Goal: Task Accomplishment & Management: Manage account settings

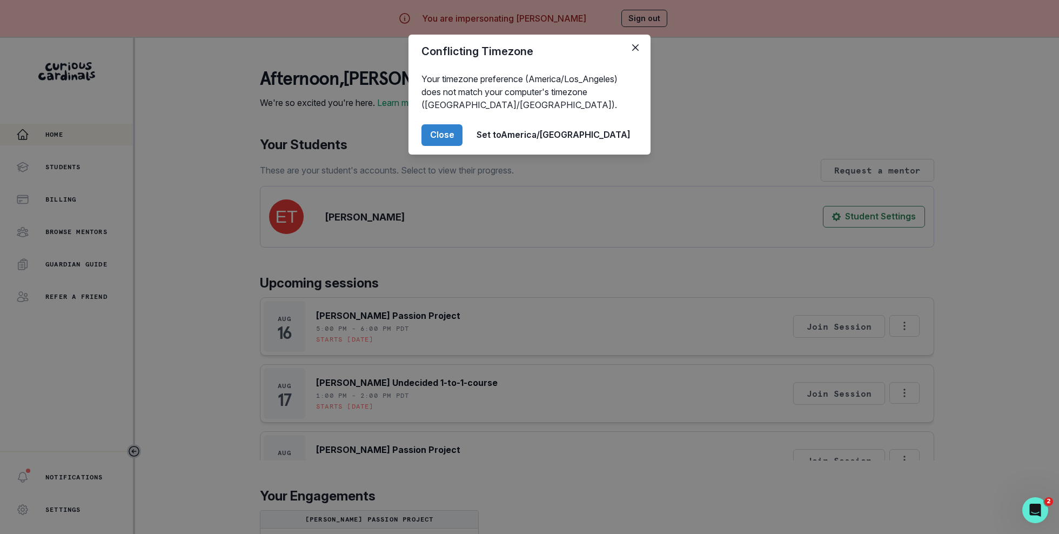
click at [519, 229] on div "Conflicting Timezone Your timezone preference (America/Los_Angeles) does not ma…" at bounding box center [529, 267] width 1059 height 534
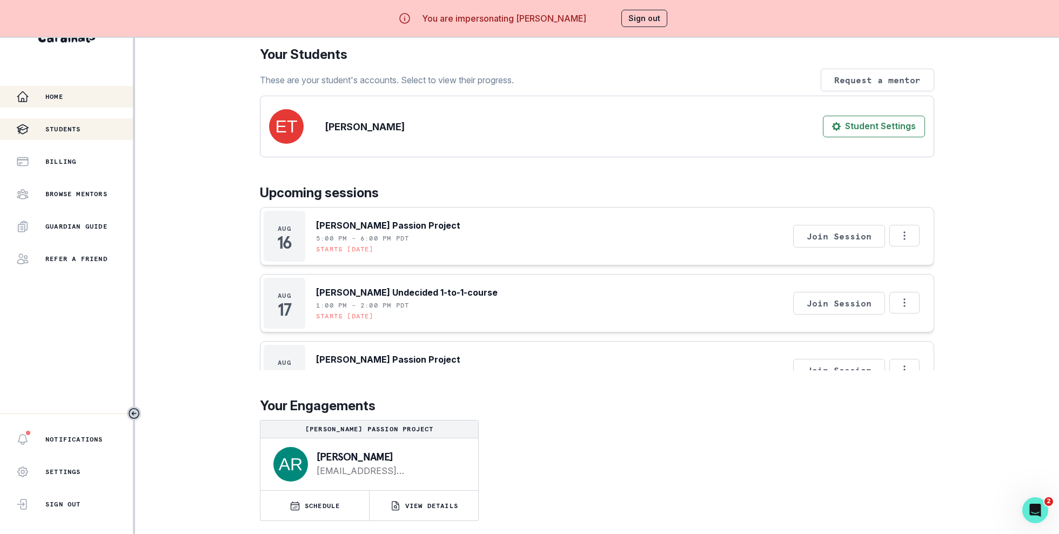
click at [98, 128] on div "Students" at bounding box center [74, 129] width 117 height 13
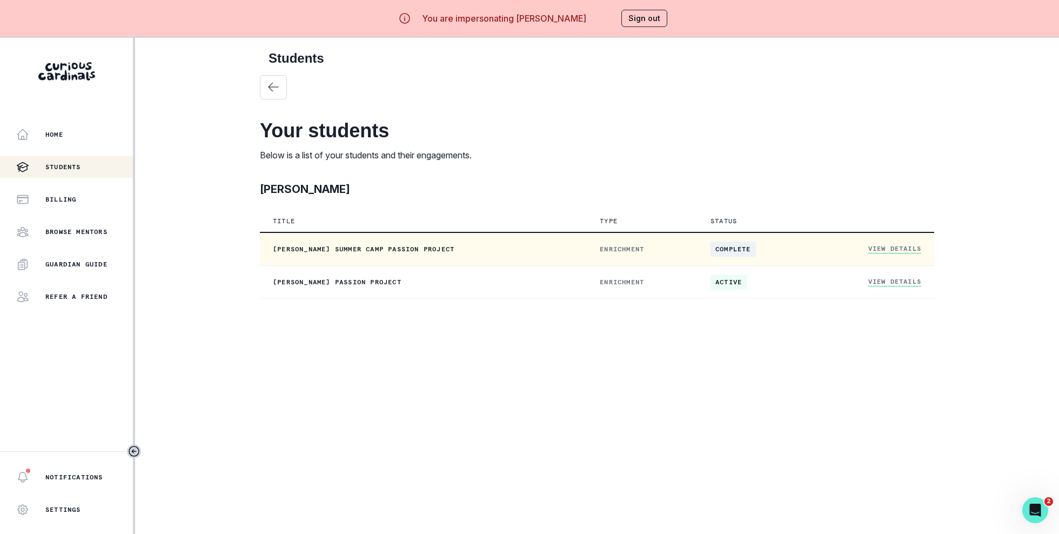
click at [915, 250] on link "View Details" at bounding box center [894, 248] width 53 height 9
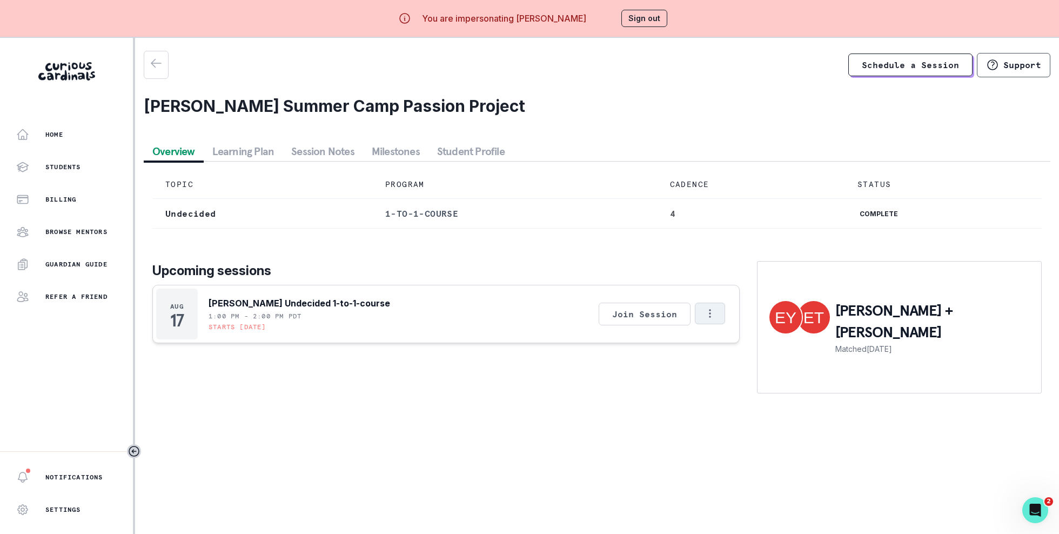
click at [703, 307] on button "Options" at bounding box center [710, 314] width 30 height 22
click at [736, 364] on button "Cancel Session" at bounding box center [756, 361] width 120 height 19
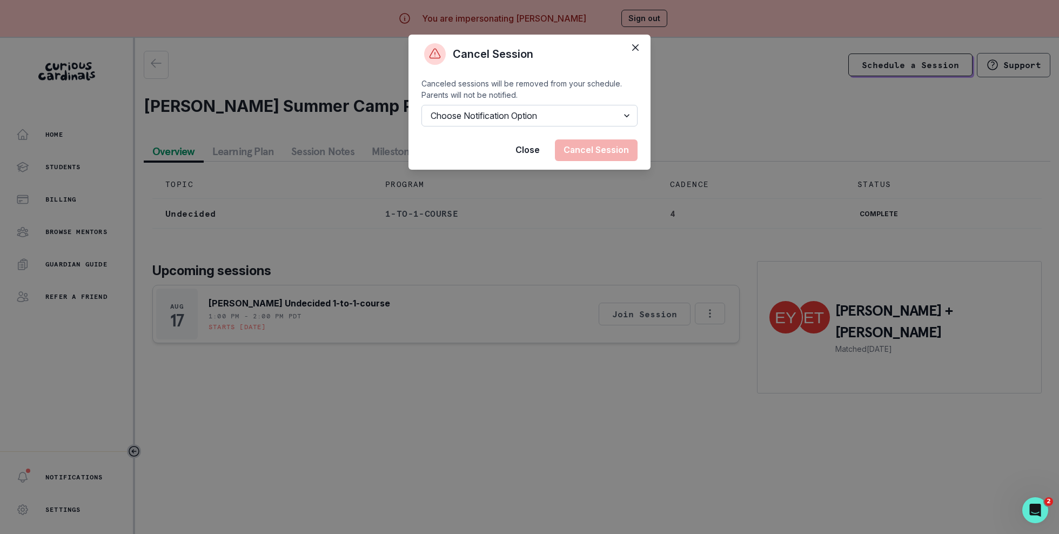
click at [589, 121] on select "Choose Notification Option Notify Family Do Not Notify Family" at bounding box center [530, 116] width 216 height 22
select select "option2"
click at [602, 146] on button "Cancel Session" at bounding box center [596, 150] width 83 height 22
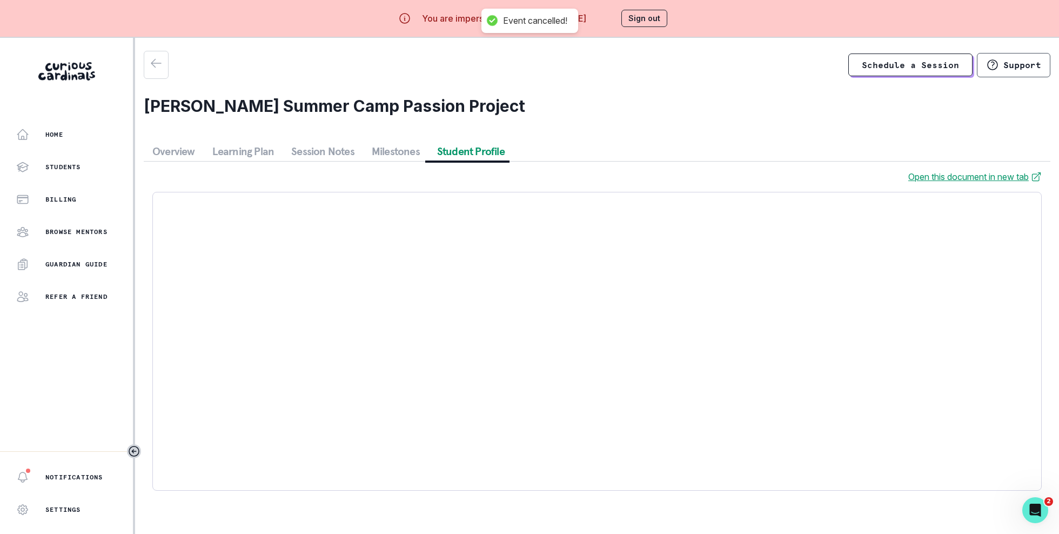
click at [470, 149] on button "Student Profile" at bounding box center [471, 151] width 85 height 19
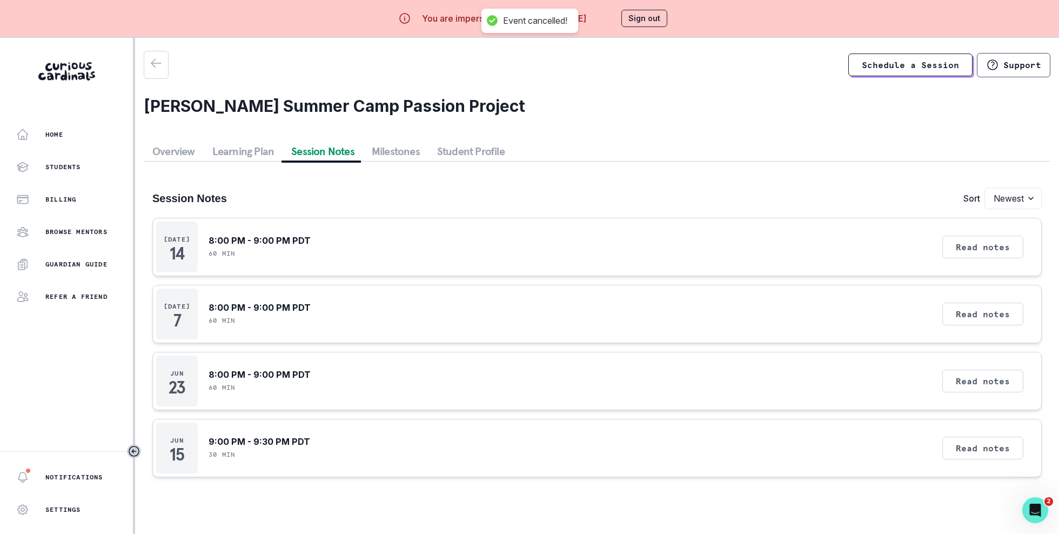
click at [315, 151] on button "Session Notes" at bounding box center [323, 151] width 81 height 19
click at [964, 434] on div "Read notes" at bounding box center [983, 448] width 89 height 51
click at [965, 445] on button "Read notes" at bounding box center [982, 448] width 81 height 23
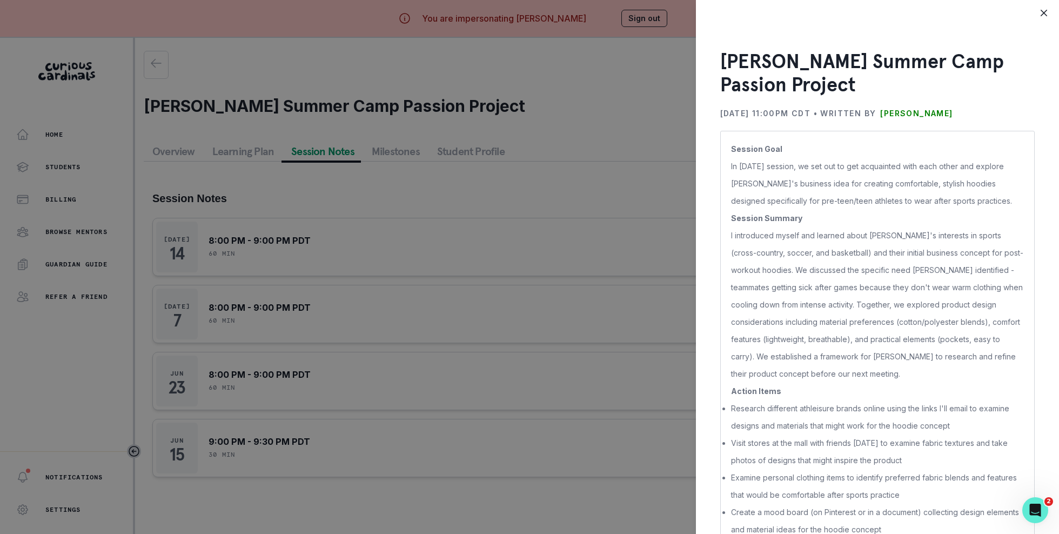
scroll to position [18, 0]
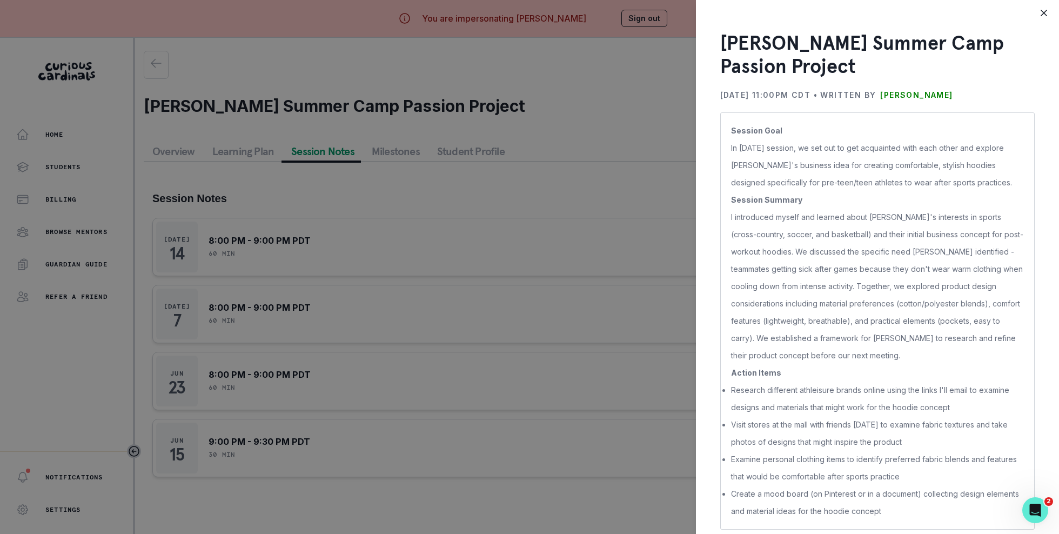
click at [677, 375] on div "[PERSON_NAME] Summer Camp Passion Project [DATE] 11:00PM CDT • Written by [PERS…" at bounding box center [529, 267] width 1059 height 534
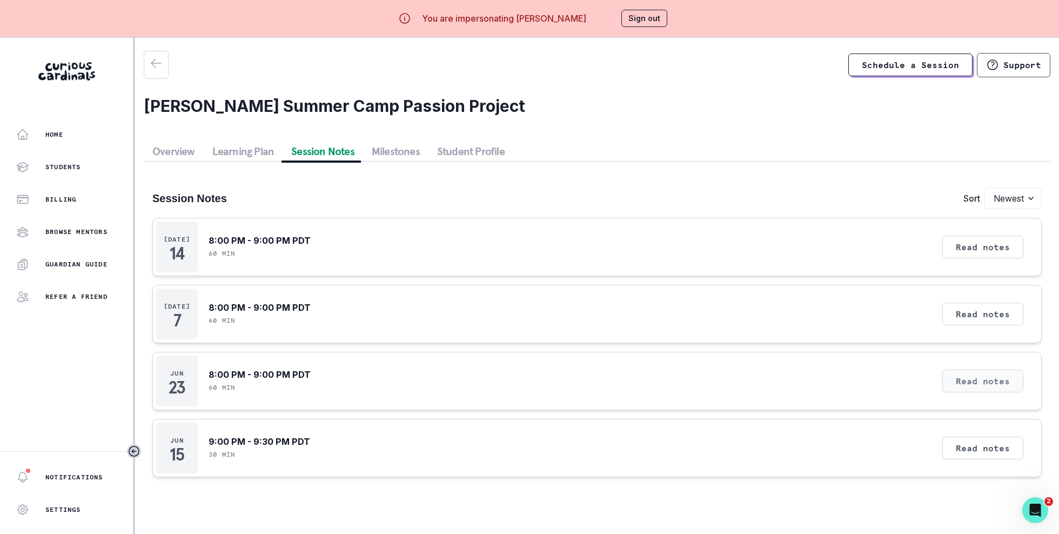
click at [990, 379] on button "Read notes" at bounding box center [982, 381] width 81 height 23
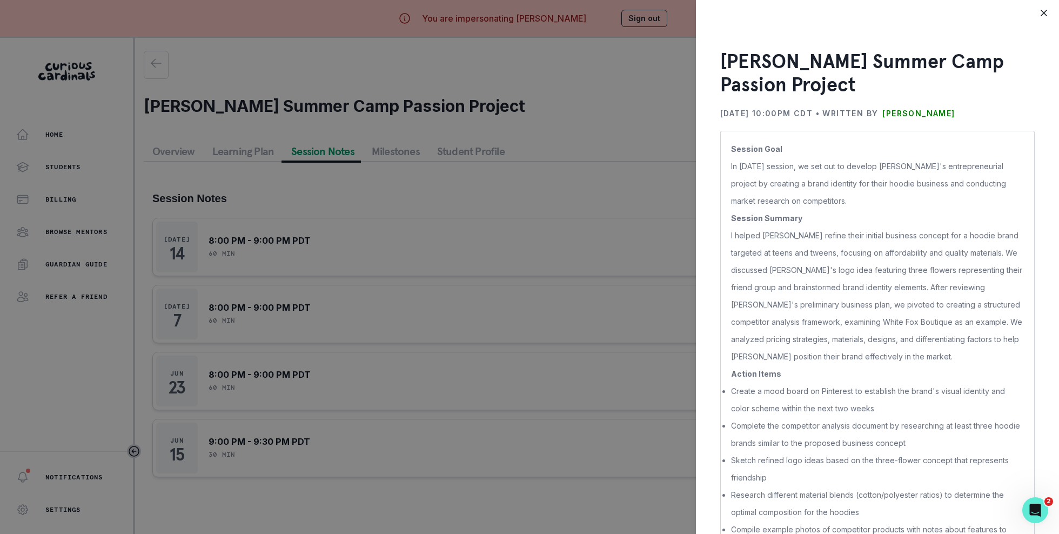
scroll to position [36, 0]
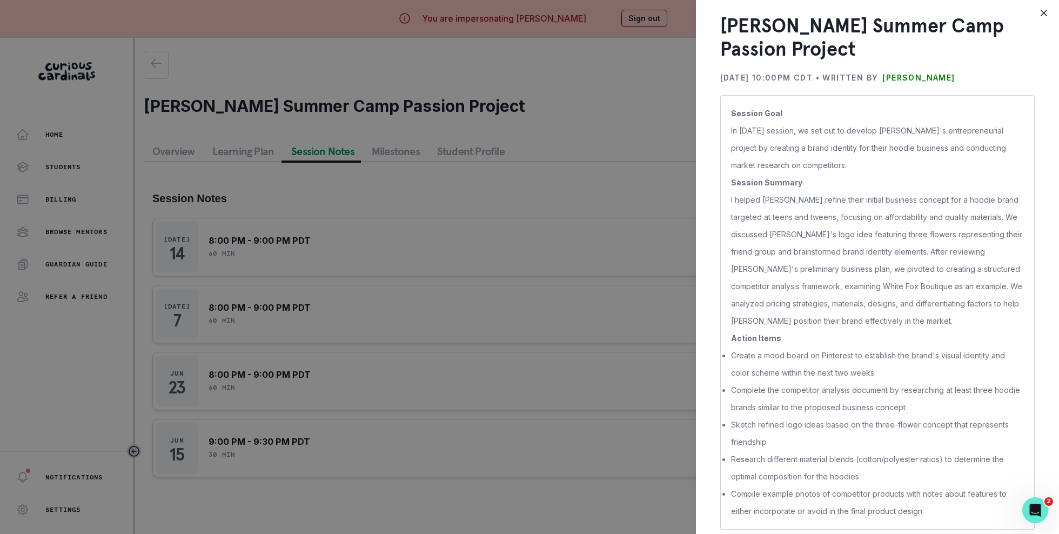
click at [656, 438] on div "[PERSON_NAME] Summer Camp Passion Project [DATE] 10:00PM CDT • Written by [PERS…" at bounding box center [529, 267] width 1059 height 534
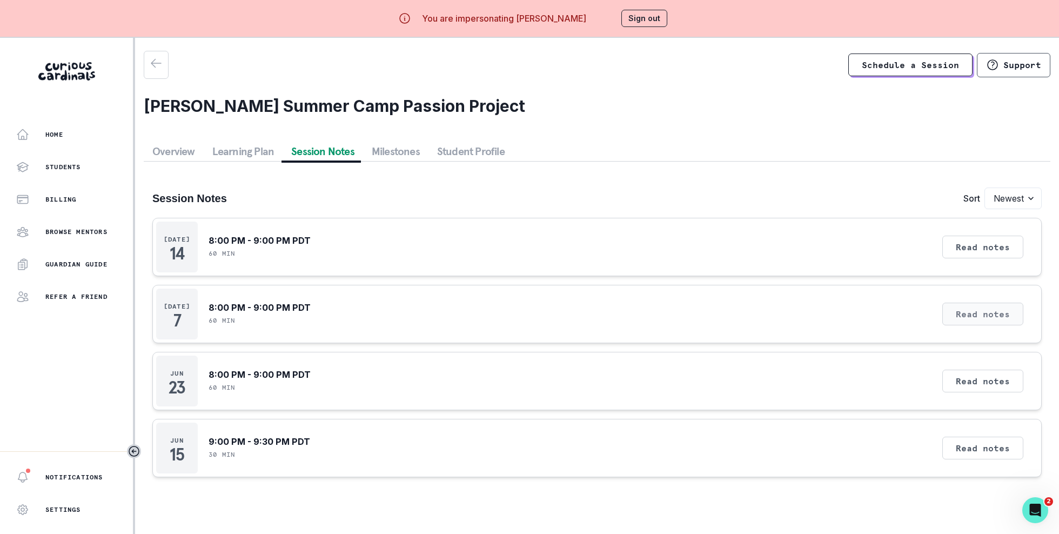
click at [988, 316] on button "Read notes" at bounding box center [982, 314] width 81 height 23
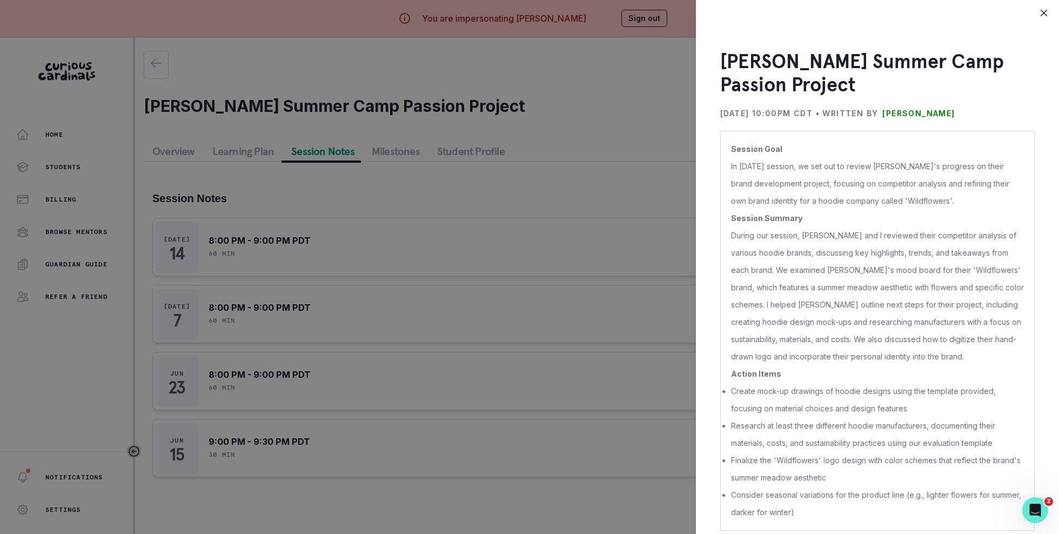
scroll to position [1, 0]
click at [639, 440] on div "[PERSON_NAME] Summer Camp Passion Project [DATE] 10:00PM CDT • Written by [PERS…" at bounding box center [529, 267] width 1059 height 534
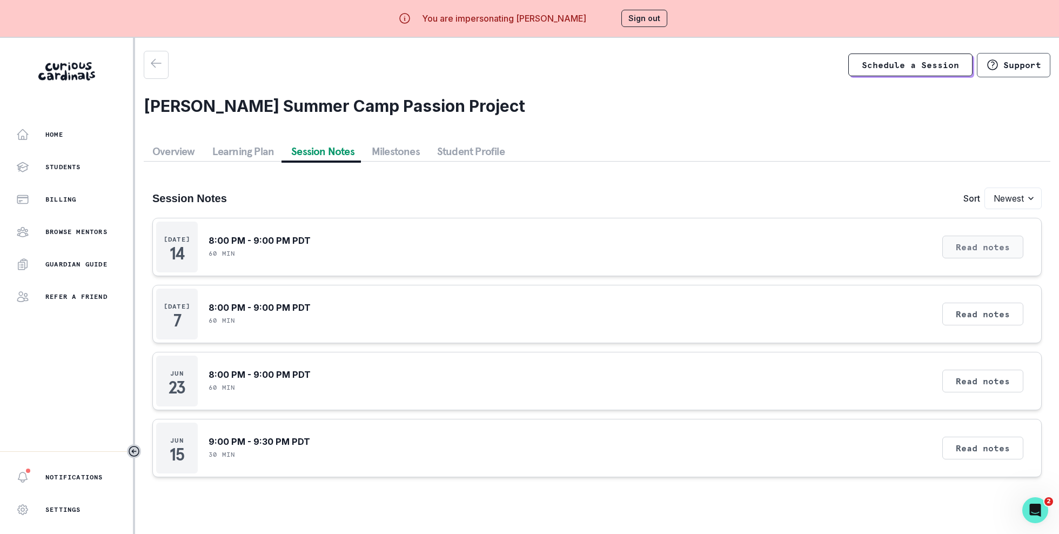
click at [1000, 243] on button "Read notes" at bounding box center [982, 247] width 81 height 23
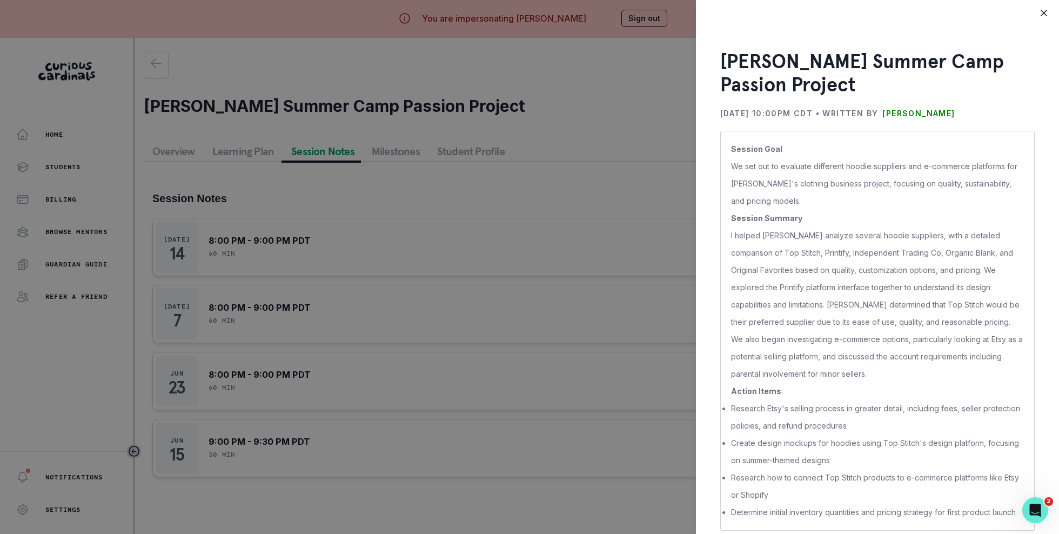
click at [687, 391] on div "[PERSON_NAME] Summer Camp Passion Project [DATE] 10:00PM CDT • Written by [PERS…" at bounding box center [529, 267] width 1059 height 534
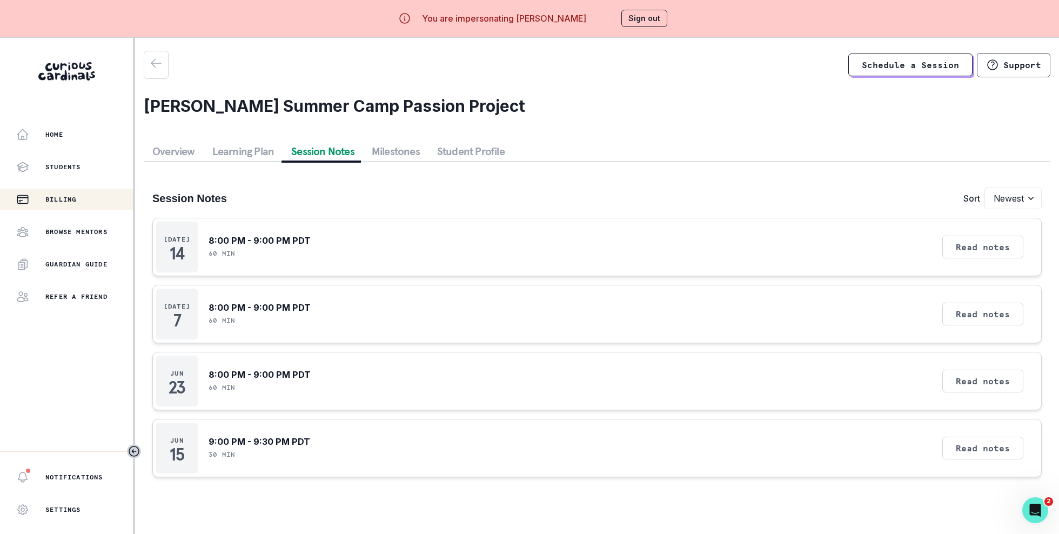
click at [72, 208] on button "Billing" at bounding box center [66, 200] width 133 height 22
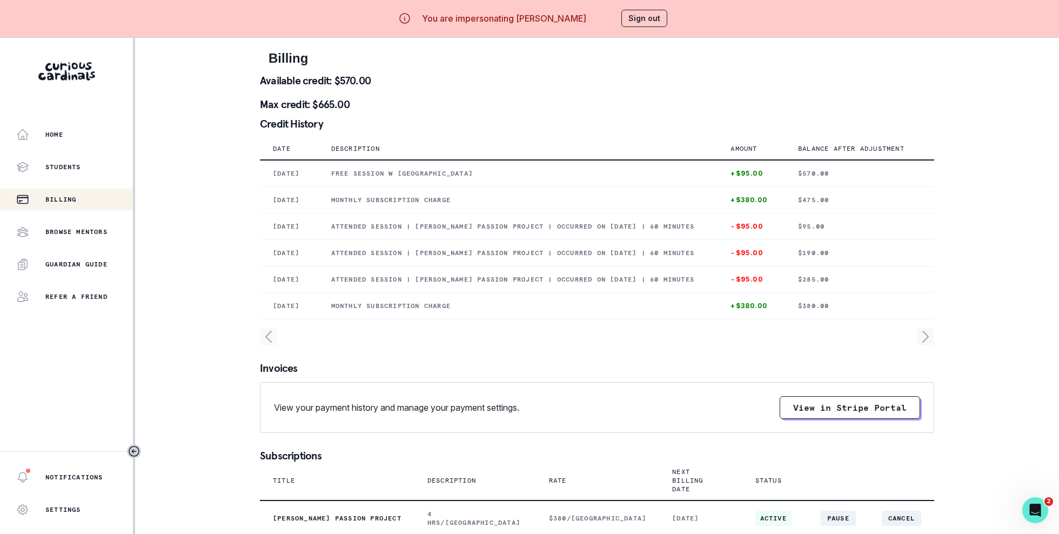
click at [111, 109] on aside "Home Students Billing Browse Mentors Guardian Guide Refer a friend Notification…" at bounding box center [67, 305] width 135 height 534
click at [107, 129] on div "Home" at bounding box center [74, 134] width 117 height 13
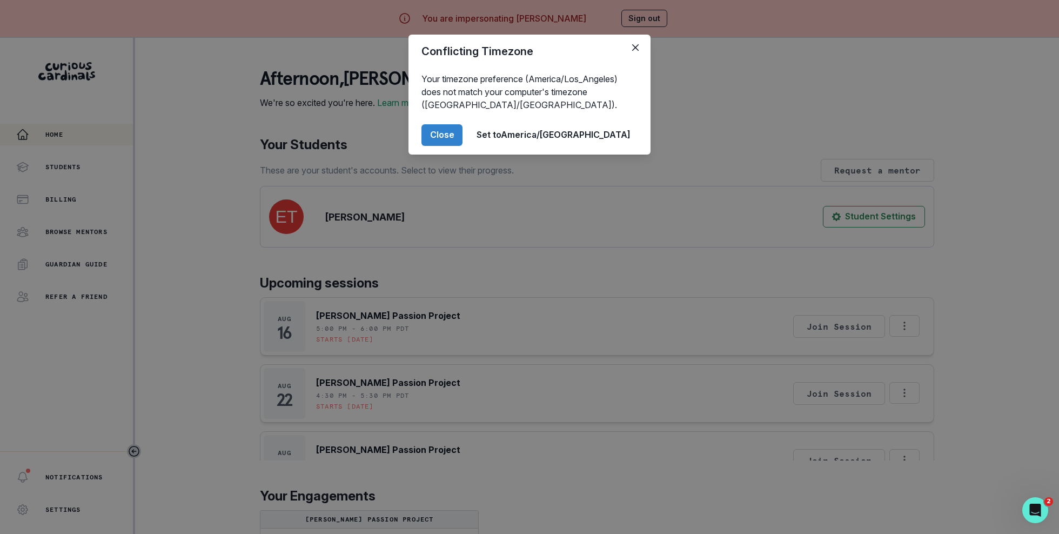
click at [412, 259] on div "Conflicting Timezone Your timezone preference (America/Los_Angeles) does not ma…" at bounding box center [529, 267] width 1059 height 534
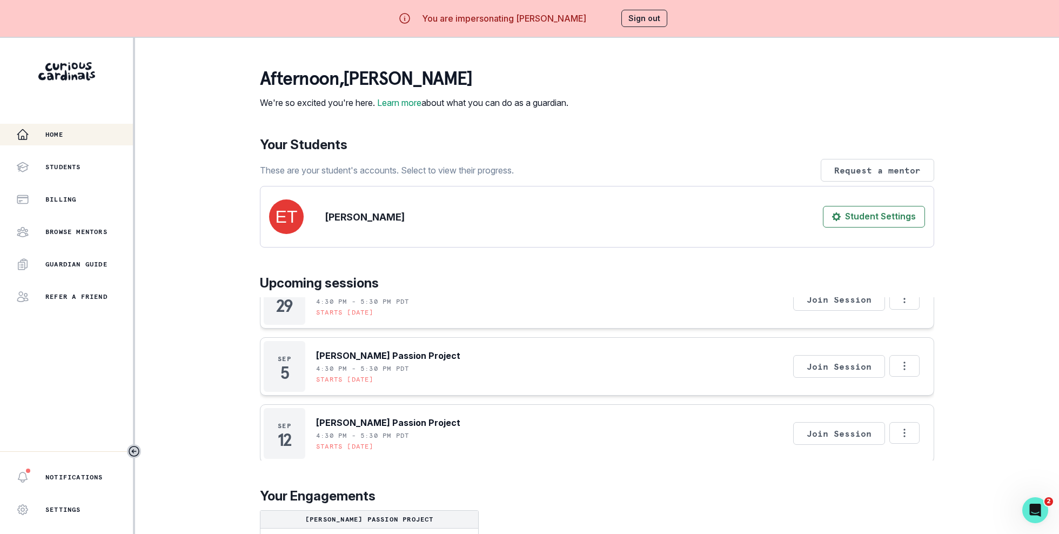
click at [629, 18] on button "Sign out" at bounding box center [644, 18] width 46 height 17
